Goal: Transaction & Acquisition: Purchase product/service

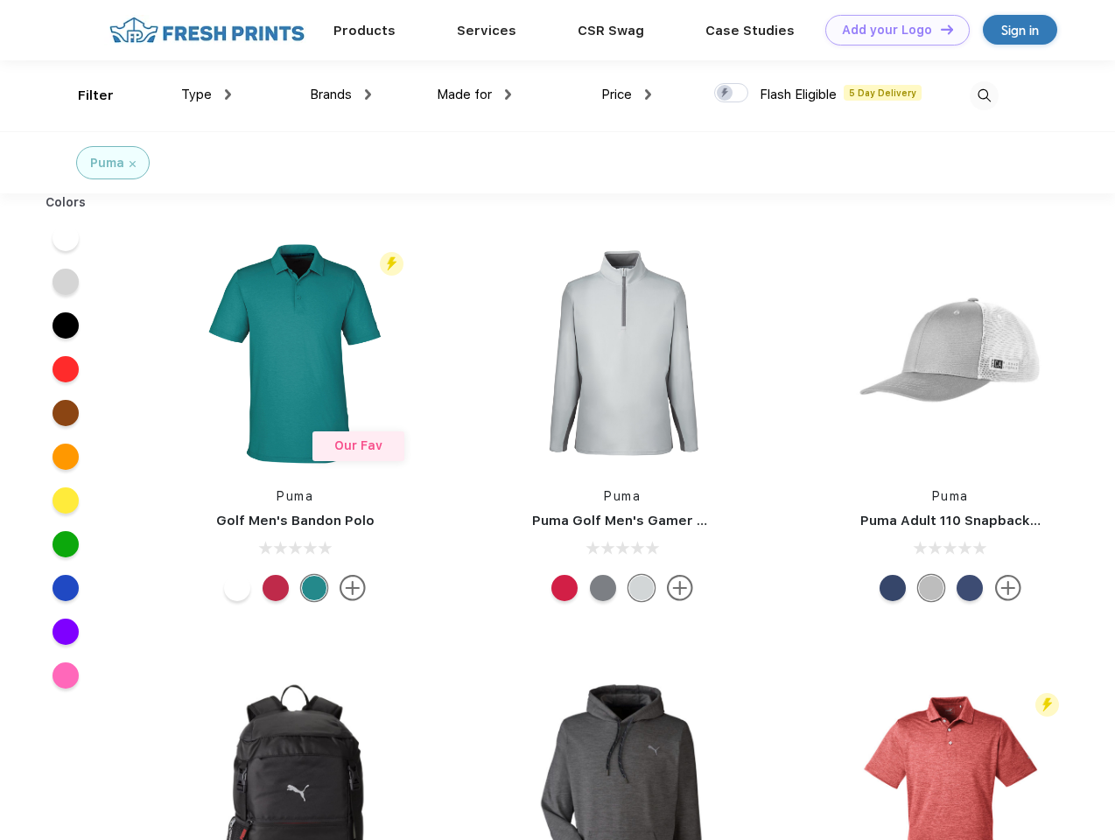
click at [891, 30] on link "Add your Logo Design Tool" at bounding box center [897, 30] width 144 height 31
click at [0, 0] on div "Design Tool" at bounding box center [0, 0] width 0 height 0
click at [939, 29] on link "Add your Logo Design Tool" at bounding box center [897, 30] width 144 height 31
click at [84, 95] on div "Filter" at bounding box center [96, 96] width 36 height 20
click at [207, 95] on span "Type" at bounding box center [196, 95] width 31 height 16
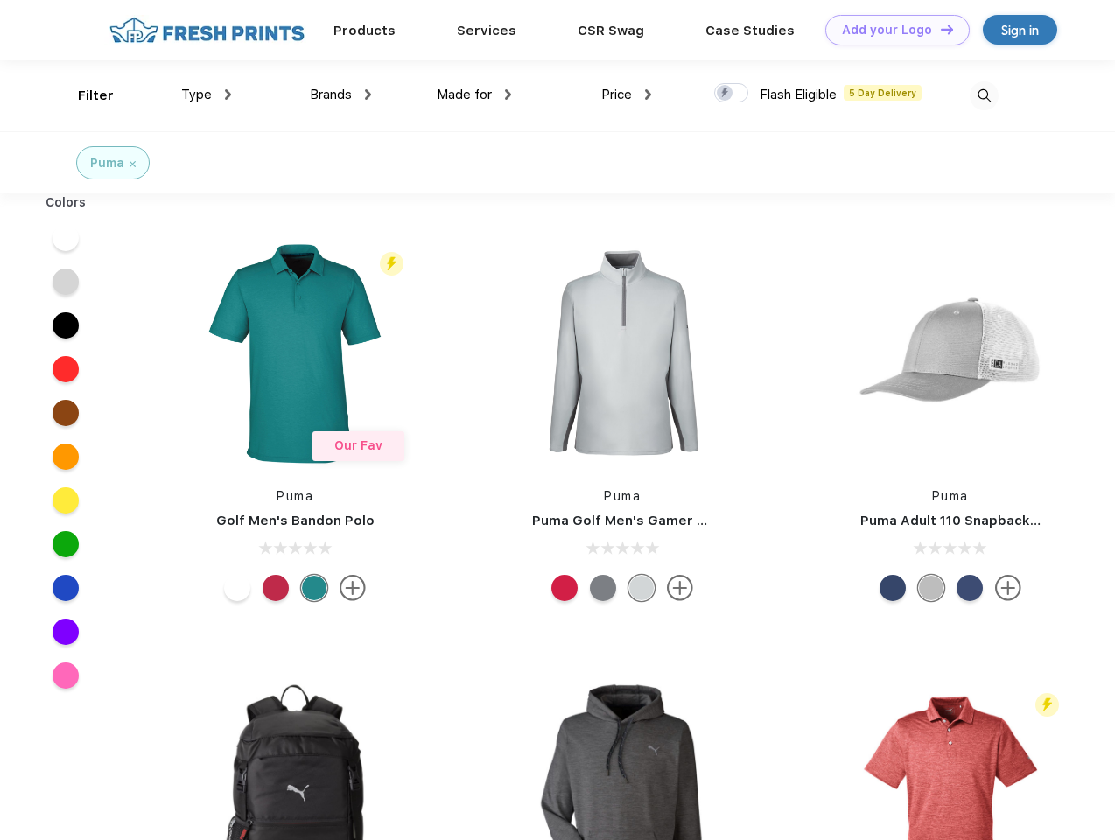
click at [340, 95] on span "Brands" at bounding box center [331, 95] width 42 height 16
click at [474, 95] on span "Made for" at bounding box center [464, 95] width 55 height 16
click at [627, 95] on span "Price" at bounding box center [616, 95] width 31 height 16
click at [732, 94] on div at bounding box center [731, 92] width 34 height 19
click at [725, 94] on input "checkbox" at bounding box center [719, 87] width 11 height 11
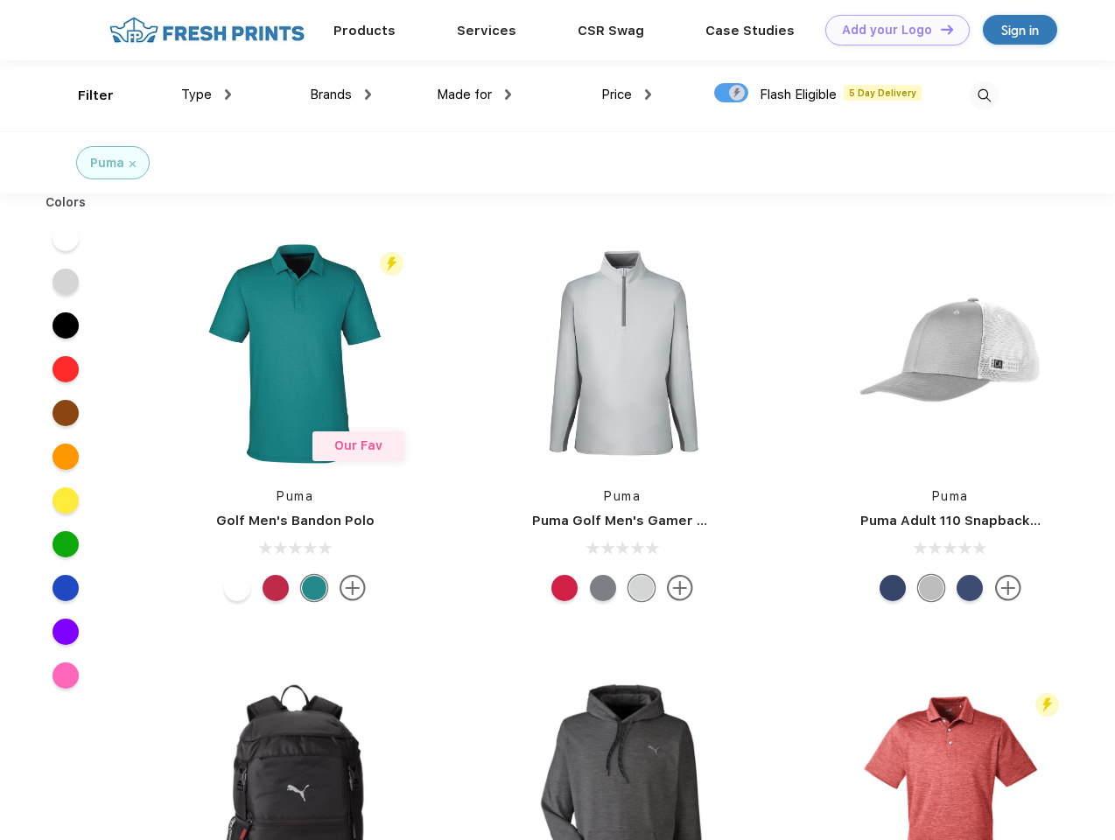
click at [984, 95] on img at bounding box center [984, 95] width 29 height 29
